Goal: Find specific page/section: Find specific page/section

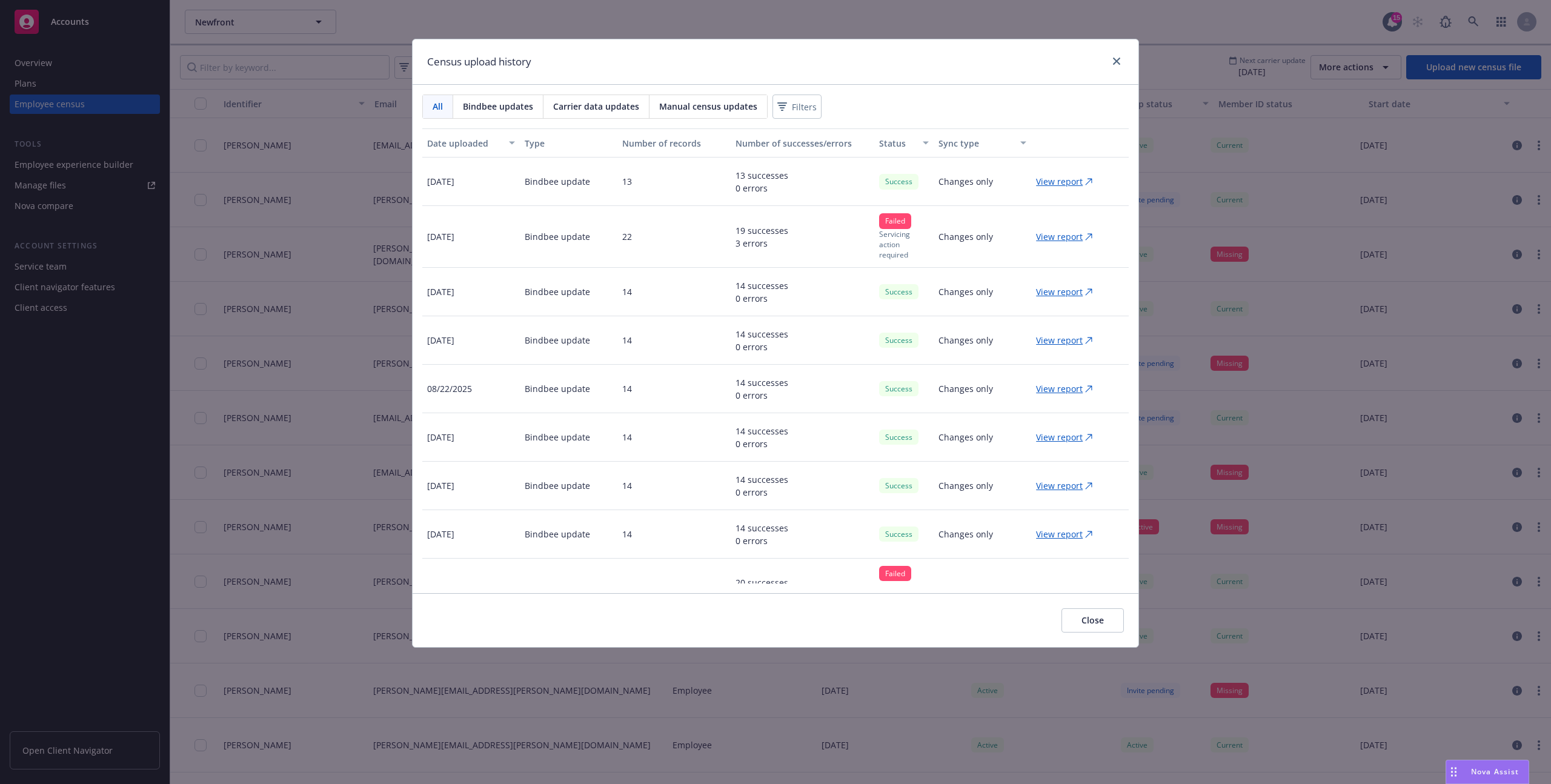
click at [339, 155] on div "Census upload history All Bindbee updates Carrier data updates Manual census up…" at bounding box center [776, 392] width 1551 height 784
click at [1112, 61] on link "close" at bounding box center [1117, 61] width 15 height 15
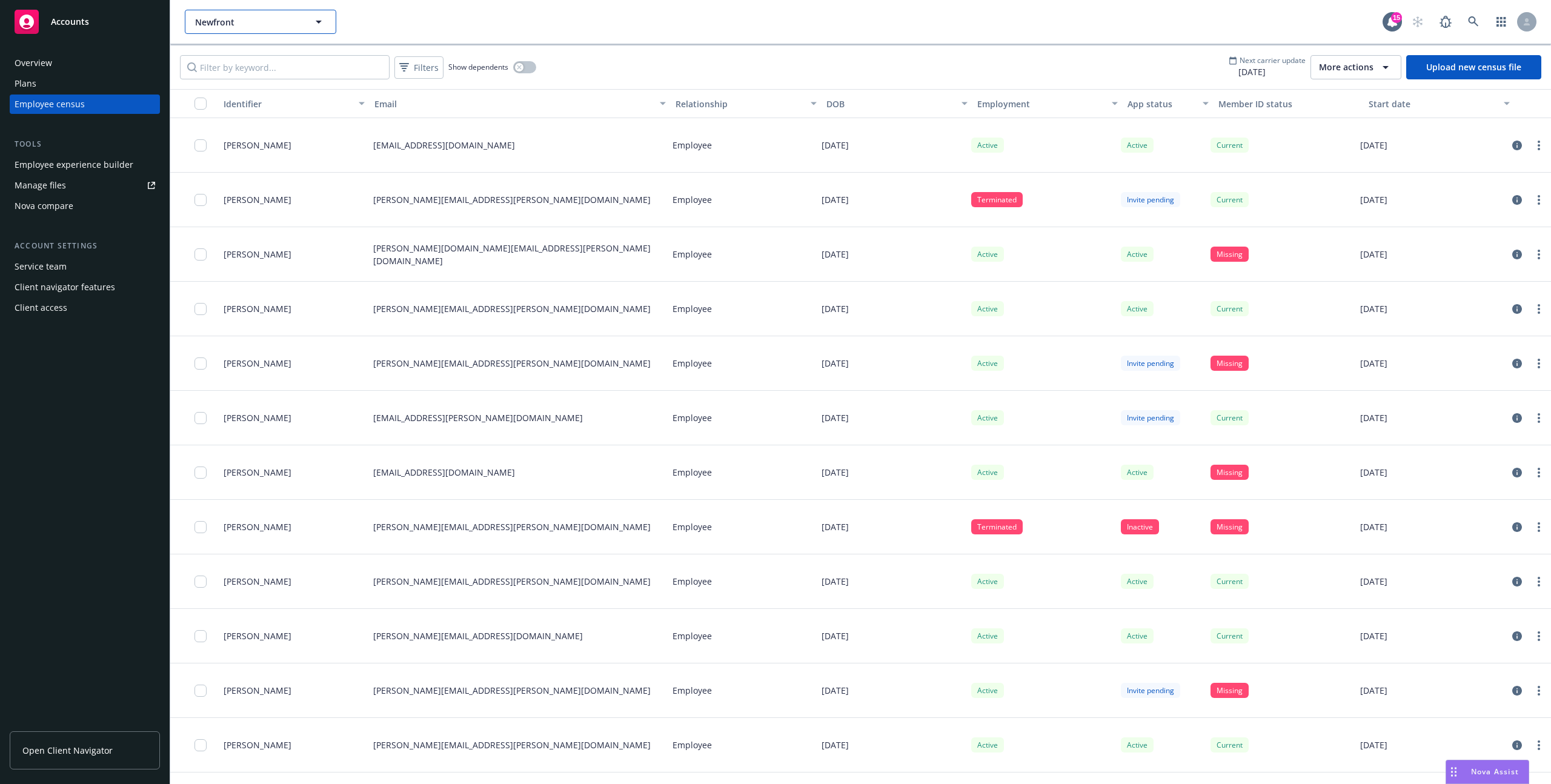
click at [221, 18] on span "Newfront" at bounding box center [247, 22] width 105 height 13
type input "caylent"
drag, startPoint x: 222, startPoint y: 18, endPoint x: 273, endPoint y: 55, distance: 63.0
click at [251, 34] on div "caylent [PERSON_NAME] & [PERSON_NAME] Type Personal [US_STATE] State Dental Soc…" at bounding box center [260, 22] width 151 height 24
click at [249, 91] on div "Caylent" at bounding box center [260, 89] width 135 height 18
